Goal: Information Seeking & Learning: Understand process/instructions

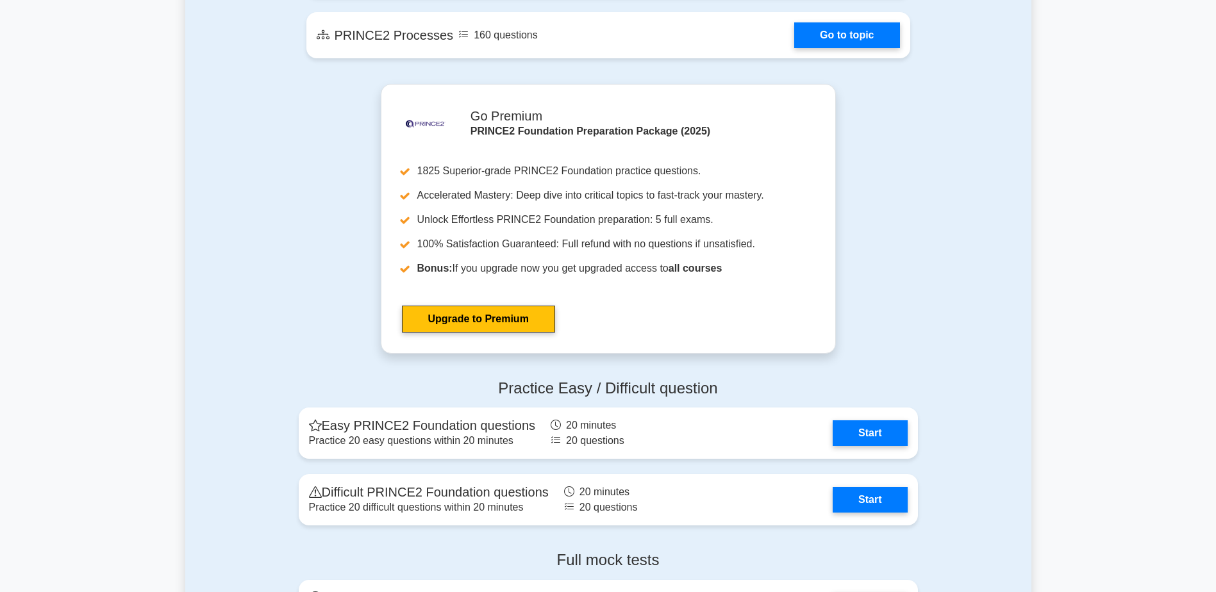
scroll to position [1316, 0]
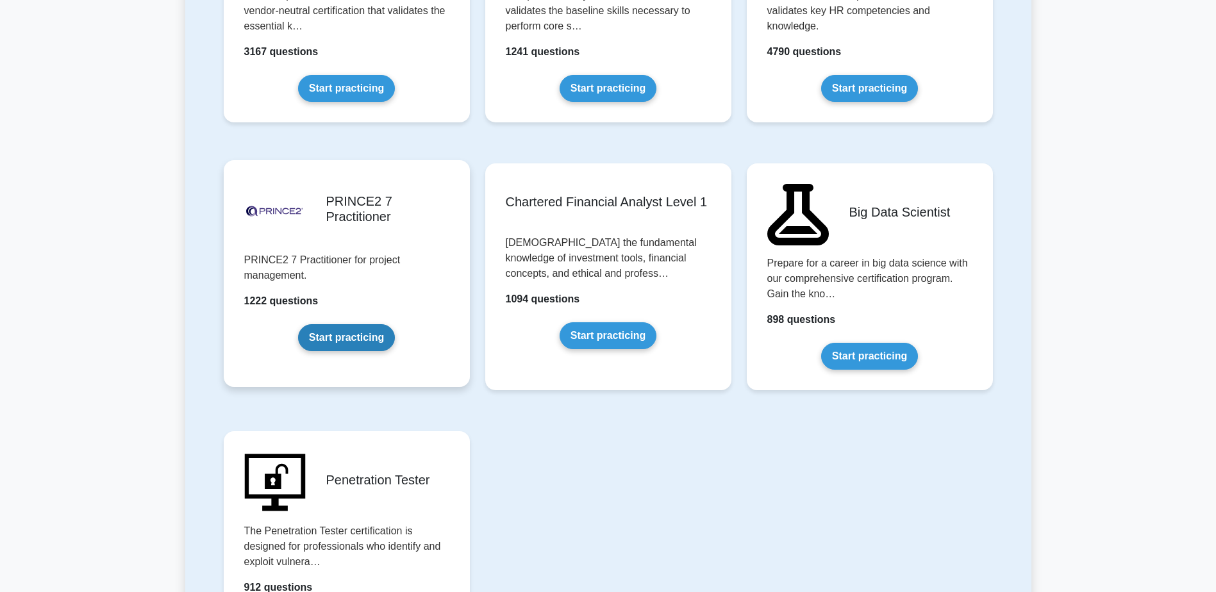
scroll to position [2548, 0]
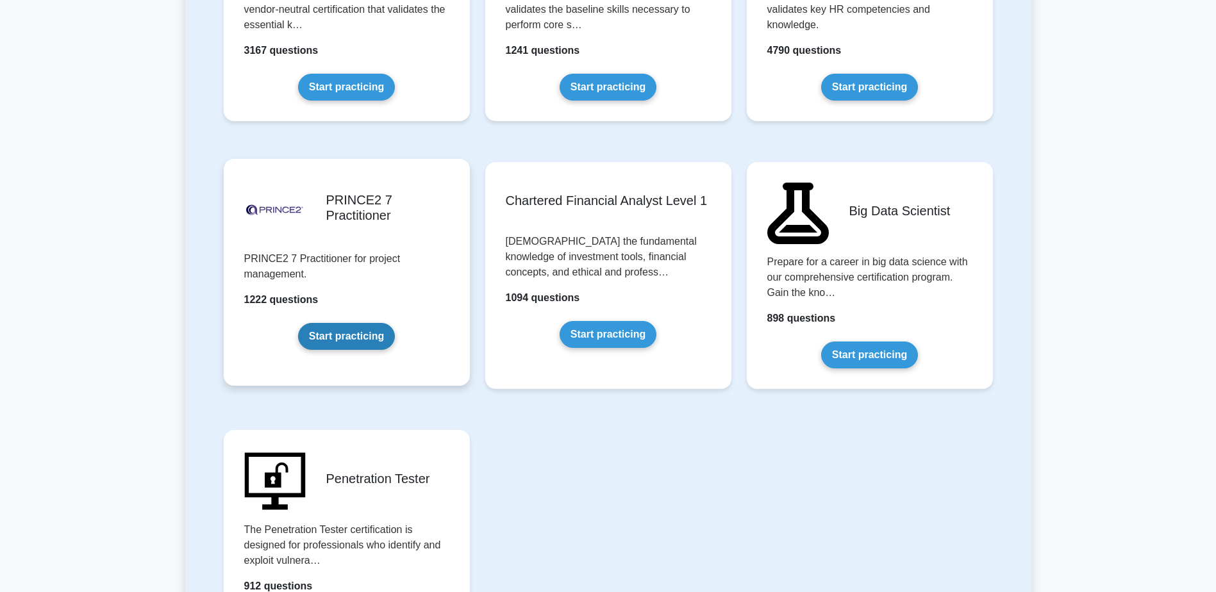
click at [336, 338] on link "Start practicing" at bounding box center [346, 336] width 97 height 27
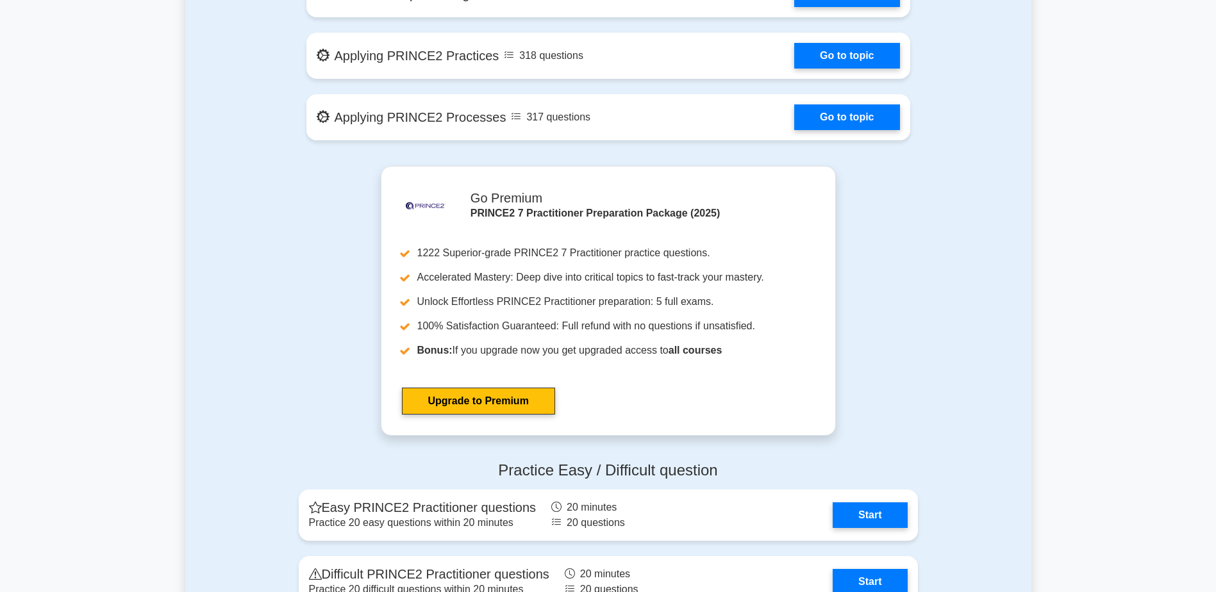
scroll to position [866, 0]
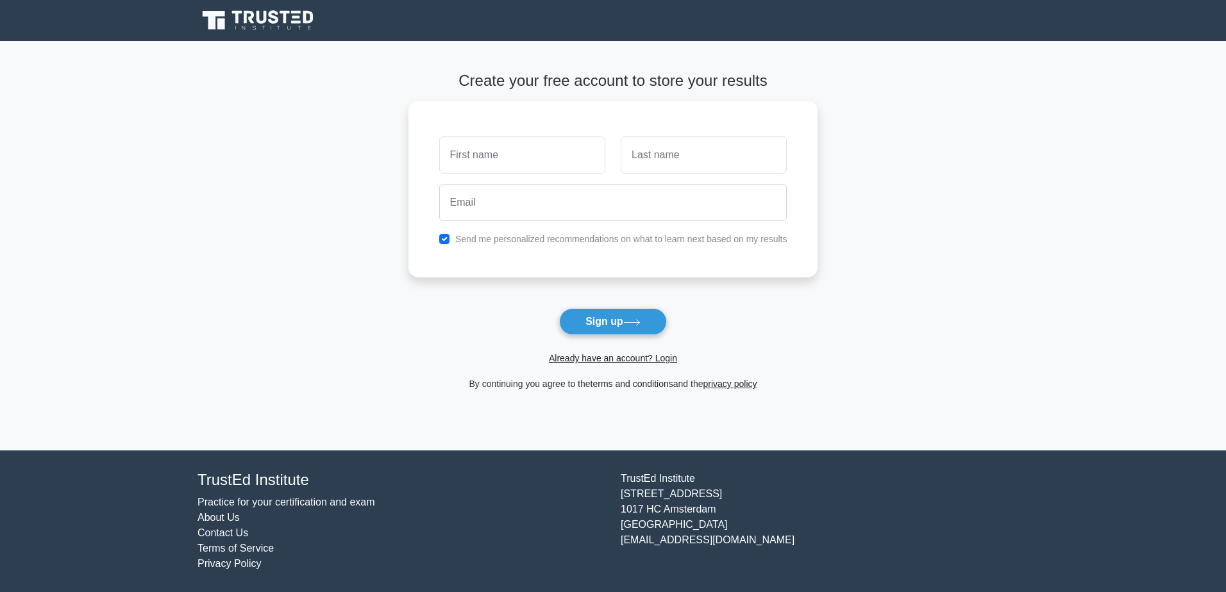
click at [632, 388] on link "terms and conditions" at bounding box center [631, 384] width 83 height 10
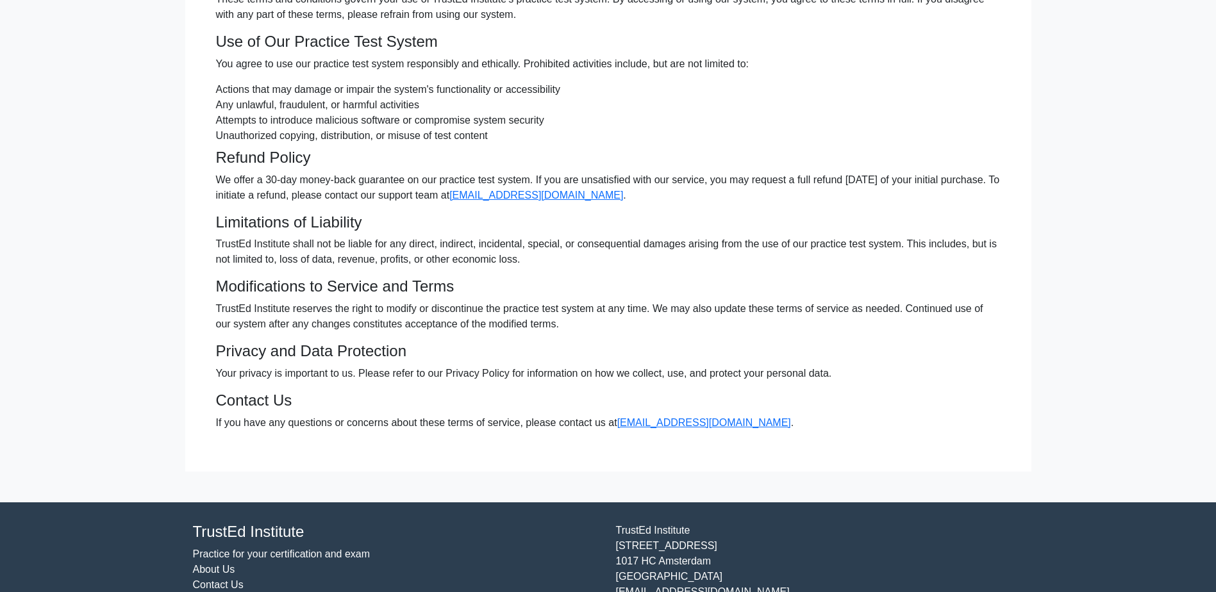
scroll to position [138, 0]
